Goal: Task Accomplishment & Management: Manage account settings

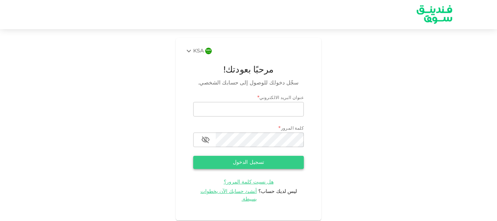
type input "[EMAIL_ADDRESS][DOMAIN_NAME]"
click at [243, 164] on button "تسجيل الدخول" at bounding box center [248, 162] width 111 height 13
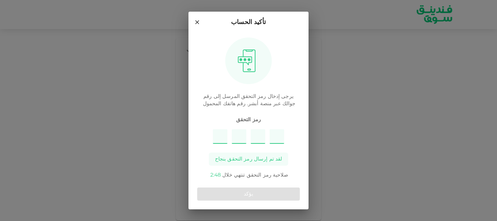
type input "7"
type input "2"
type input "6"
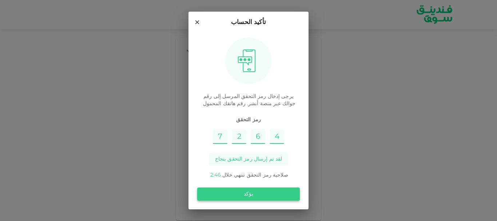
type input "4"
click at [222, 192] on button "يؤكد" at bounding box center [248, 193] width 103 height 13
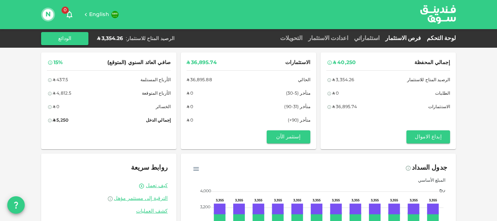
click at [403, 37] on link "فرص الاستثمار" at bounding box center [402, 38] width 41 height 5
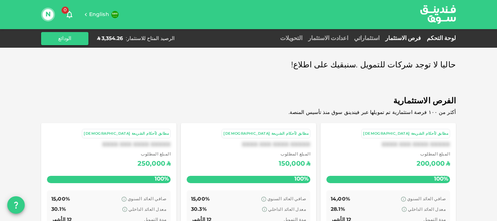
click at [442, 39] on link "لوحة التحكم" at bounding box center [440, 38] width 32 height 5
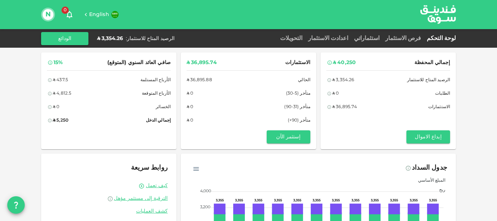
click at [351, 35] on div "اعدادت الاستثمار" at bounding box center [328, 38] width 46 height 9
click at [351, 38] on link "اعدادت الاستثمار" at bounding box center [328, 38] width 46 height 5
